Goal: Transaction & Acquisition: Purchase product/service

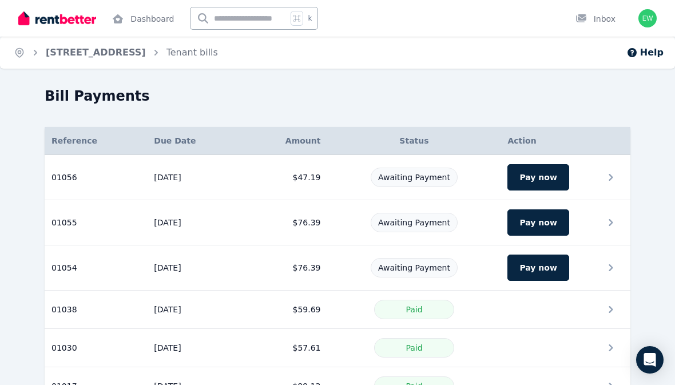
click at [542, 183] on button "Pay now" at bounding box center [538, 177] width 61 height 26
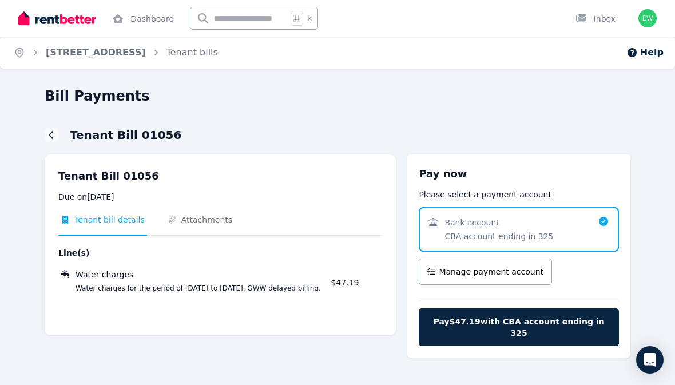
click at [601, 232] on div "Bank account CBA account ending in 325" at bounding box center [519, 229] width 200 height 45
click at [545, 326] on span "Pay $47.19 with CBA account ending in 325" at bounding box center [519, 327] width 176 height 23
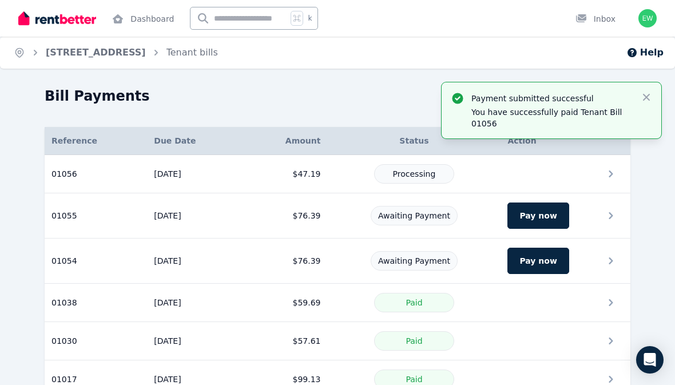
click at [535, 225] on button "Pay now" at bounding box center [538, 216] width 61 height 26
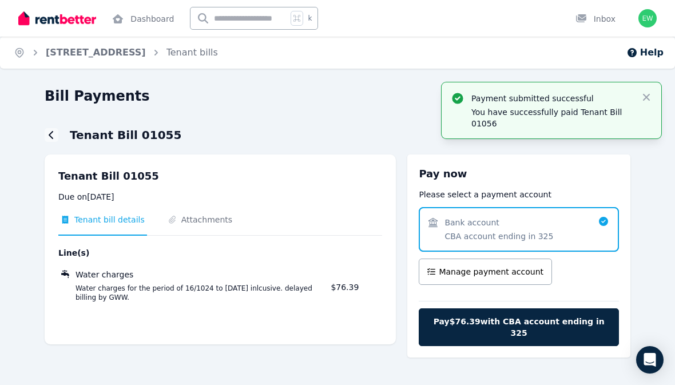
click at [527, 329] on button "Pay $76.39 with CBA account ending in 325" at bounding box center [519, 328] width 200 height 38
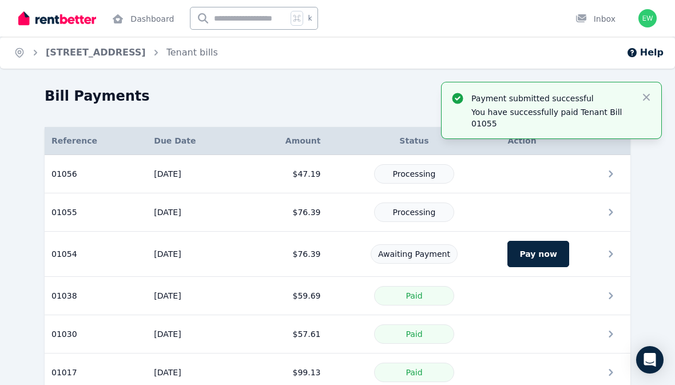
click at [541, 259] on button "Pay now" at bounding box center [538, 254] width 61 height 26
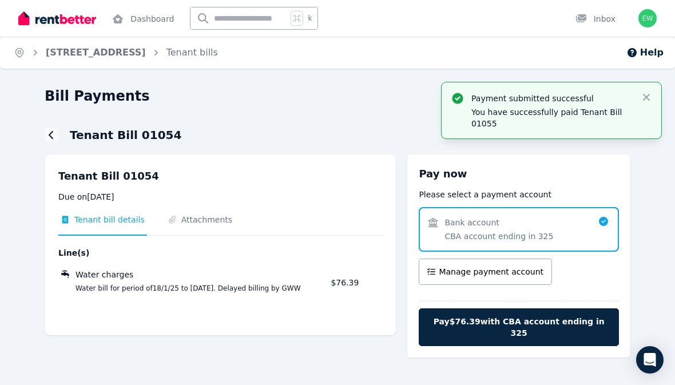
click at [548, 333] on button "Pay $76.39 with CBA account ending in 325" at bounding box center [519, 328] width 200 height 38
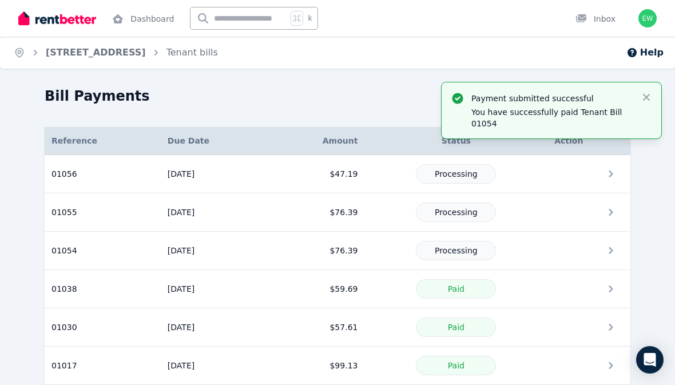
click at [257, 108] on div "Bill Payments" at bounding box center [334, 98] width 579 height 22
click at [649, 25] on img "button" at bounding box center [648, 18] width 18 height 18
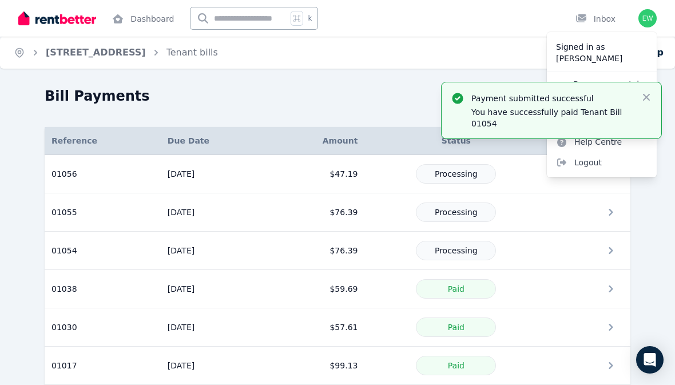
click at [594, 171] on span "Logout" at bounding box center [602, 162] width 110 height 21
